Goal: Check status: Check status

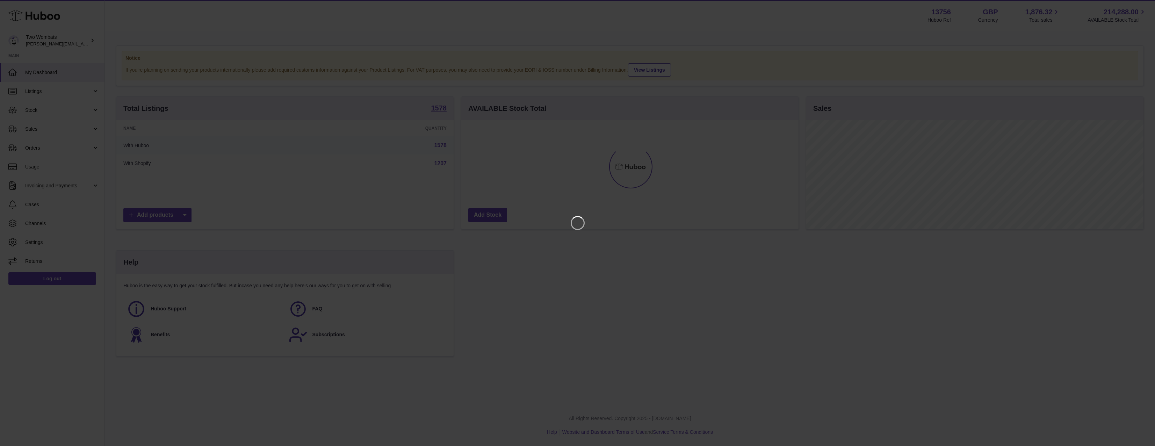
scroll to position [109, 337]
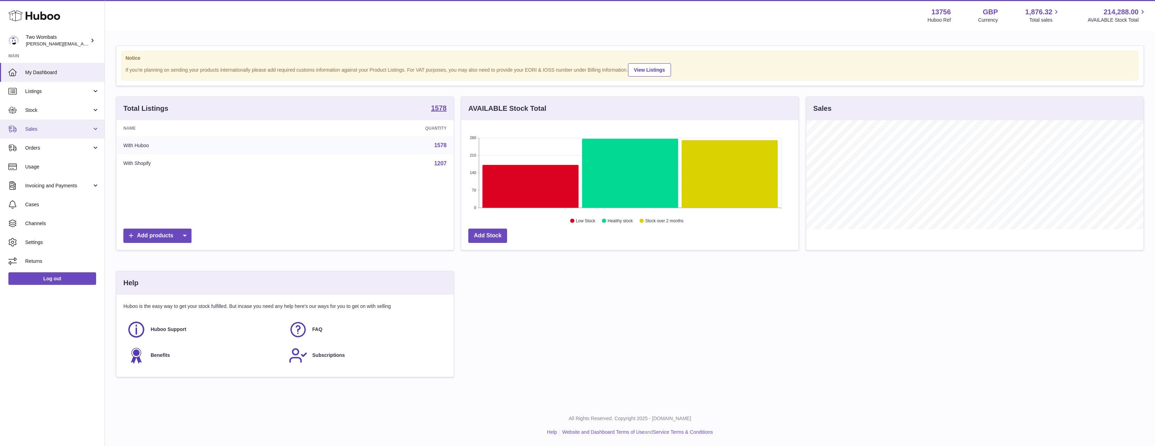
click at [82, 132] on link "Sales" at bounding box center [52, 129] width 104 height 19
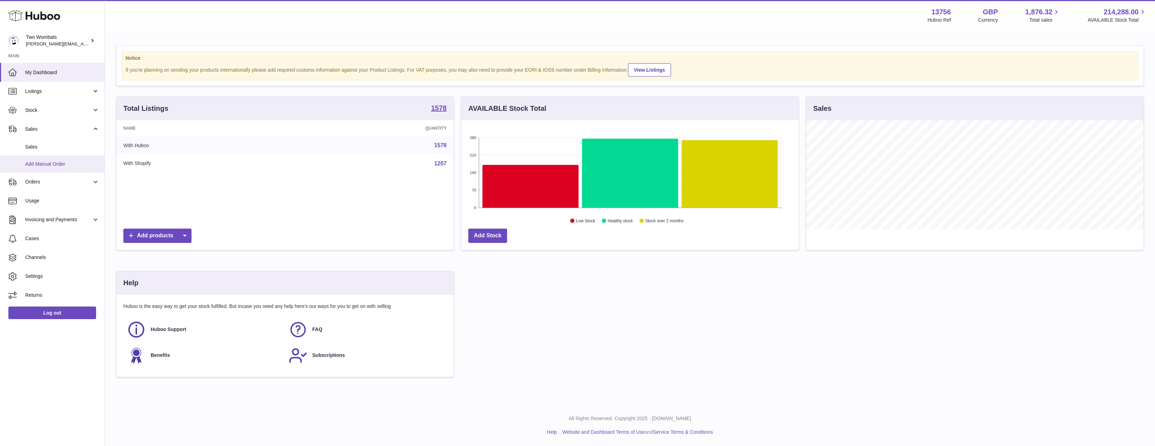
click at [81, 159] on link "Add Manual Order" at bounding box center [52, 163] width 104 height 17
click at [81, 147] on span "Sales" at bounding box center [62, 147] width 74 height 7
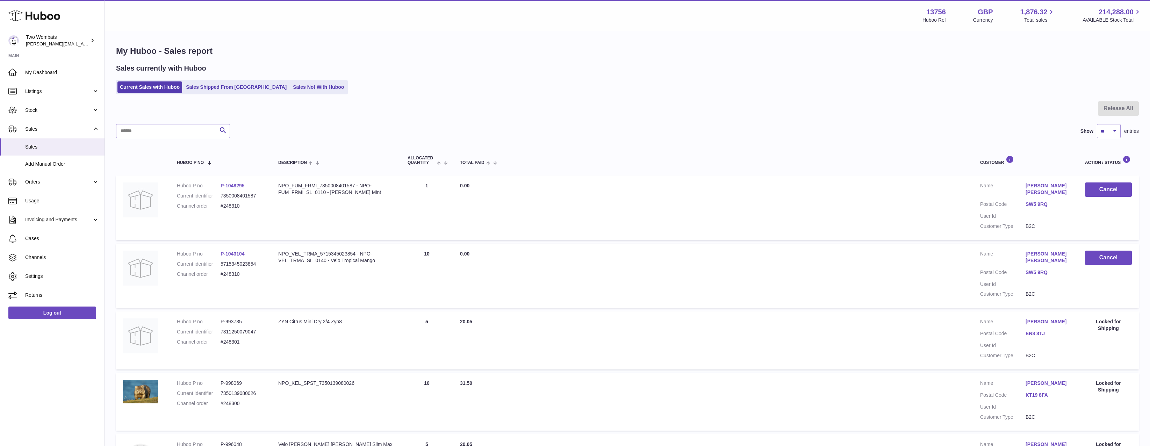
click at [290, 93] on ul "Current Sales with Huboo Sales Shipped From Huboo Sales Not With Huboo" at bounding box center [232, 87] width 232 height 14
click at [290, 88] on link "Sales Not With Huboo" at bounding box center [318, 87] width 56 height 12
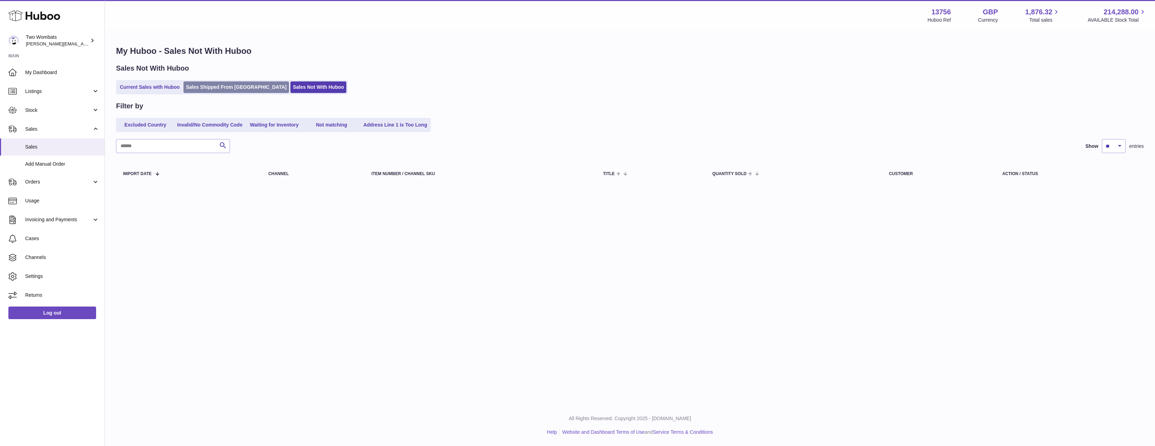
click at [219, 86] on link "Sales Shipped From Huboo" at bounding box center [236, 87] width 106 height 12
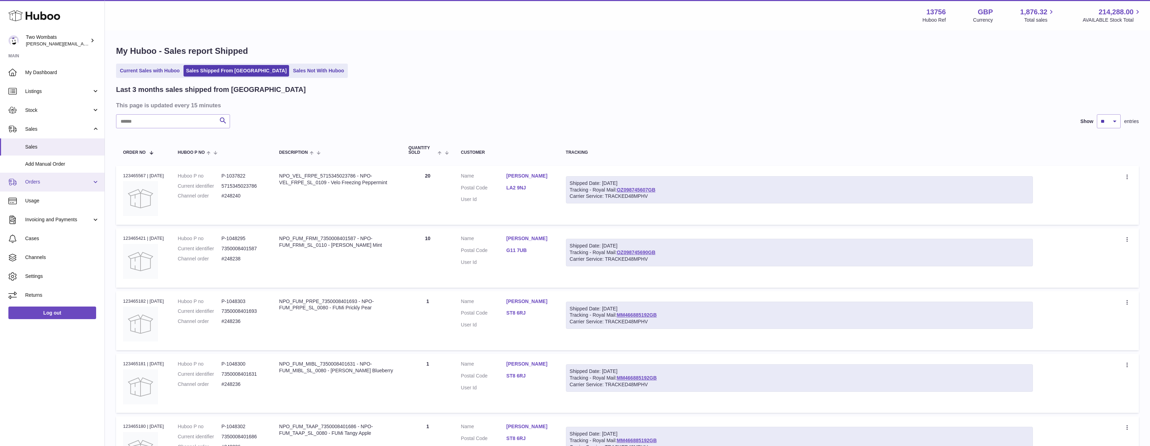
click at [54, 181] on span "Orders" at bounding box center [58, 182] width 67 height 7
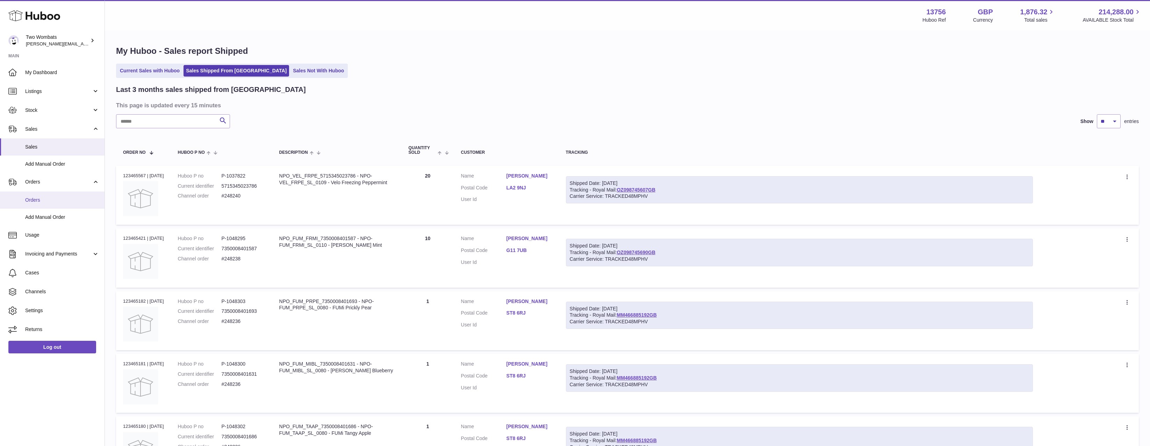
click at [53, 198] on span "Orders" at bounding box center [62, 200] width 74 height 7
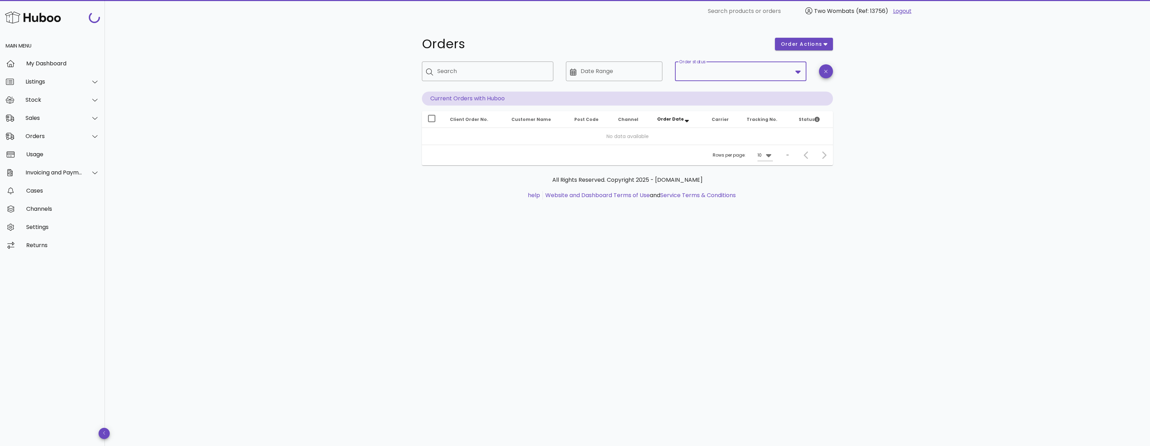
click at [753, 72] on input "Order status" at bounding box center [735, 71] width 113 height 11
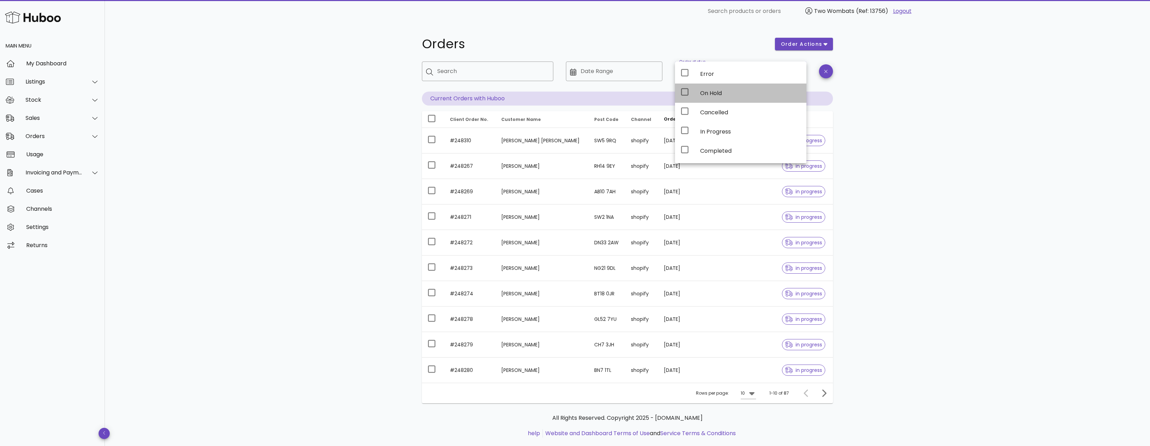
click at [713, 90] on div "On Hold" at bounding box center [750, 93] width 101 height 7
click at [993, 129] on div "Orders order actions ​ Search ​ Date Range ​ Order status On Hold Current Order…" at bounding box center [627, 240] width 1045 height 437
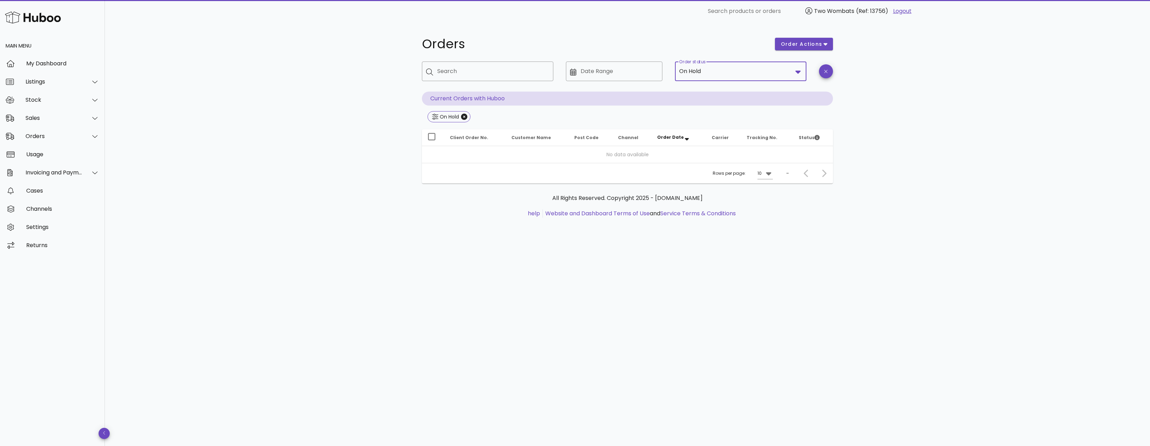
drag, startPoint x: 744, startPoint y: 73, endPoint x: 733, endPoint y: 87, distance: 17.4
click at [744, 74] on input "Order status" at bounding box center [747, 71] width 90 height 11
click at [729, 91] on div "On Hold" at bounding box center [750, 93] width 101 height 7
click at [726, 77] on div "Error" at bounding box center [750, 74] width 101 height 7
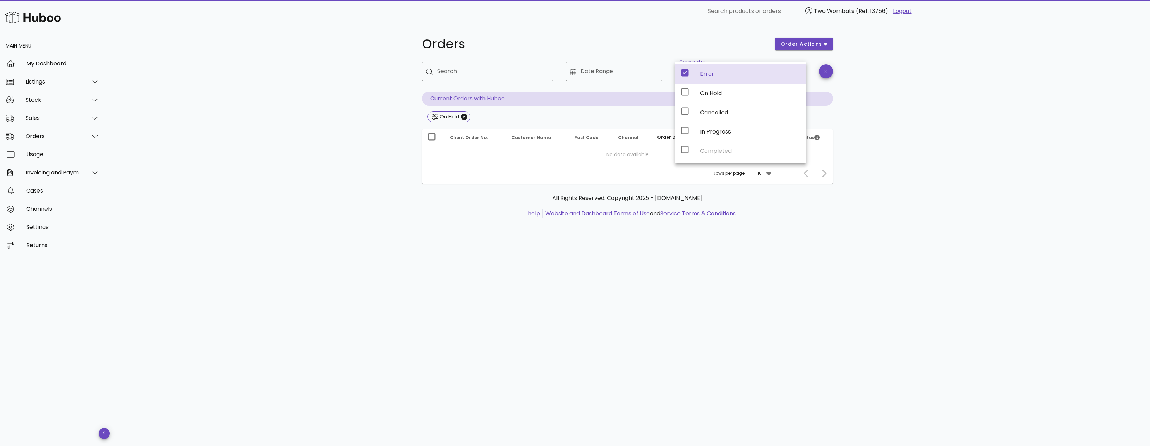
click at [962, 127] on div "Orders order actions ​ Search ​ Date Range ​ Order status Error Current Orders …" at bounding box center [627, 233] width 1045 height 423
